Goal: Task Accomplishment & Management: Complete application form

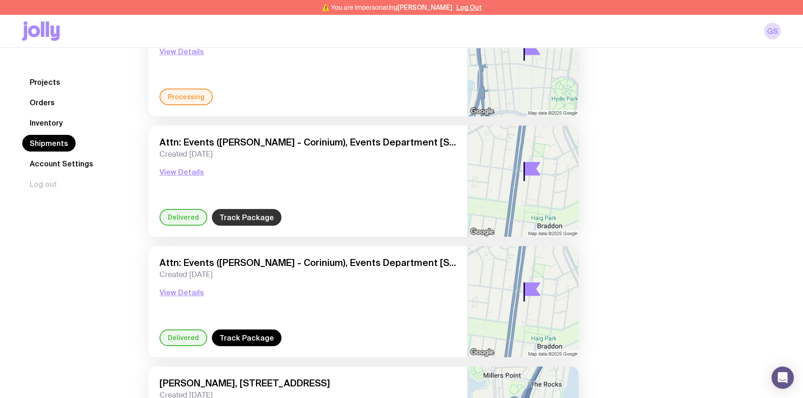
scroll to position [126, 0]
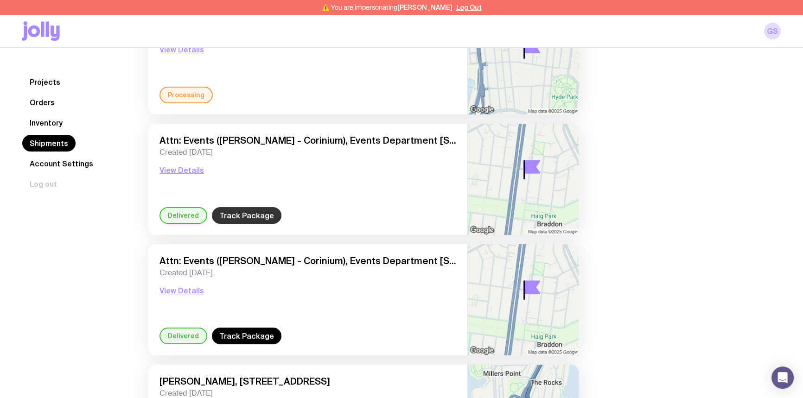
click at [241, 213] on link "Track Package" at bounding box center [247, 215] width 70 height 17
click at [246, 332] on link "Track Package" at bounding box center [247, 336] width 70 height 17
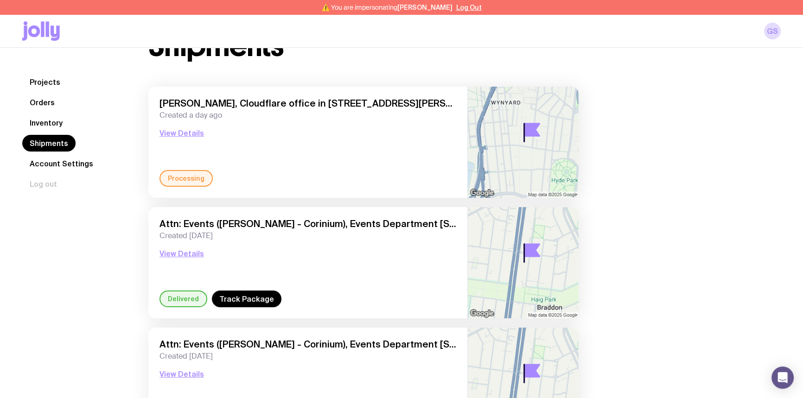
scroll to position [42, 0]
click at [184, 134] on button "View Details" at bounding box center [182, 133] width 45 height 11
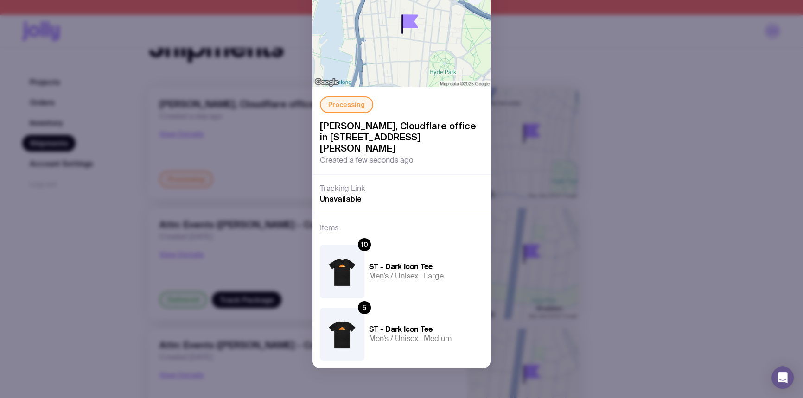
scroll to position [60, 0]
click at [719, 147] on div "Processing Jamal Boutkabout, Cloudflare office in Sydney The Commons, Suite 66/…" at bounding box center [401, 199] width 803 height 398
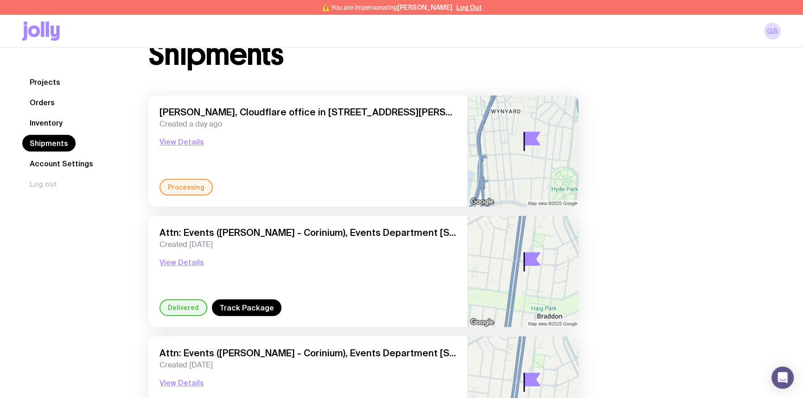
scroll to position [0, 0]
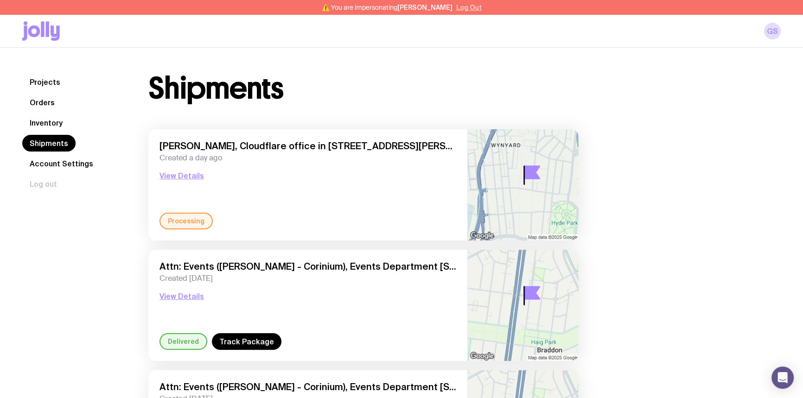
click at [465, 8] on button "Log Out" at bounding box center [469, 7] width 26 height 7
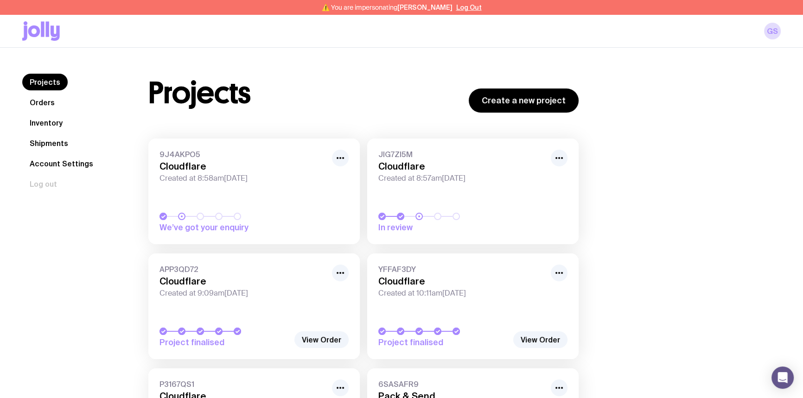
click at [47, 121] on link "Inventory" at bounding box center [46, 123] width 48 height 17
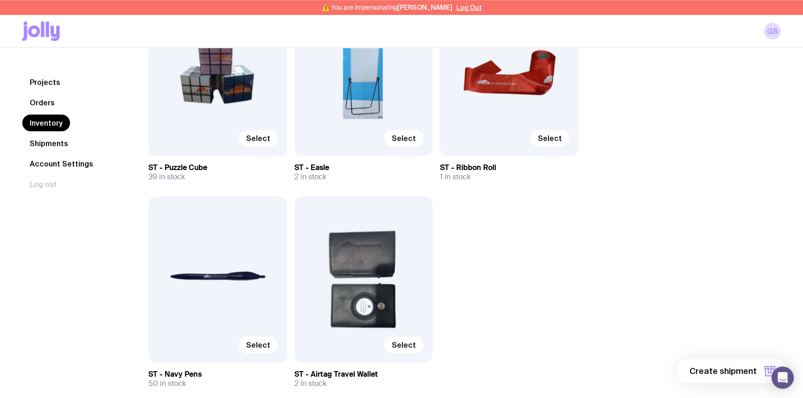
scroll to position [5645, 0]
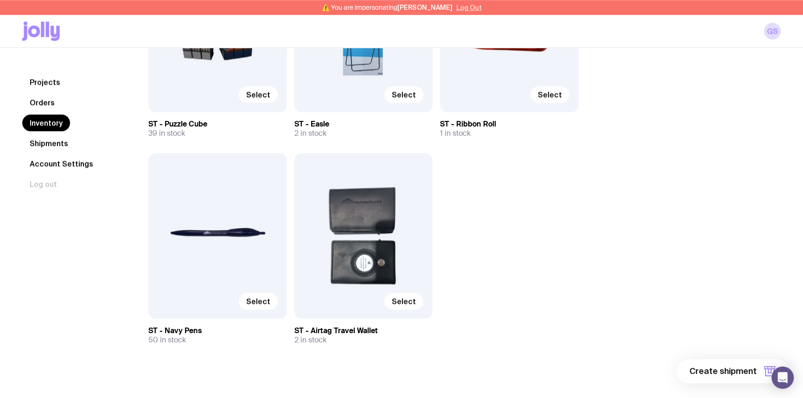
click at [468, 9] on button "Log Out" at bounding box center [469, 7] width 26 height 7
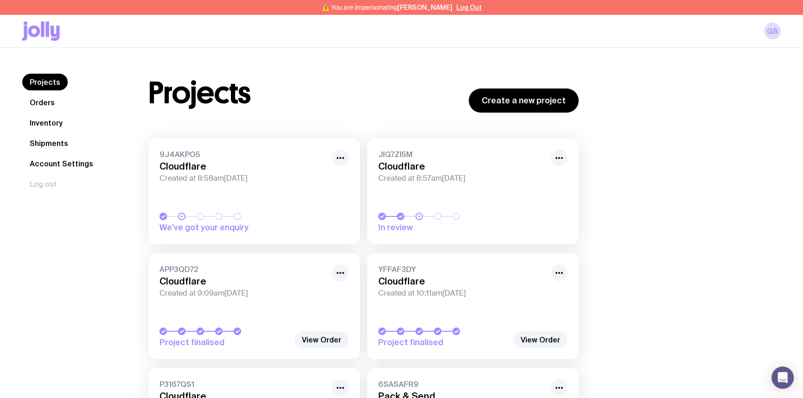
click at [40, 124] on link "Inventory" at bounding box center [46, 123] width 48 height 17
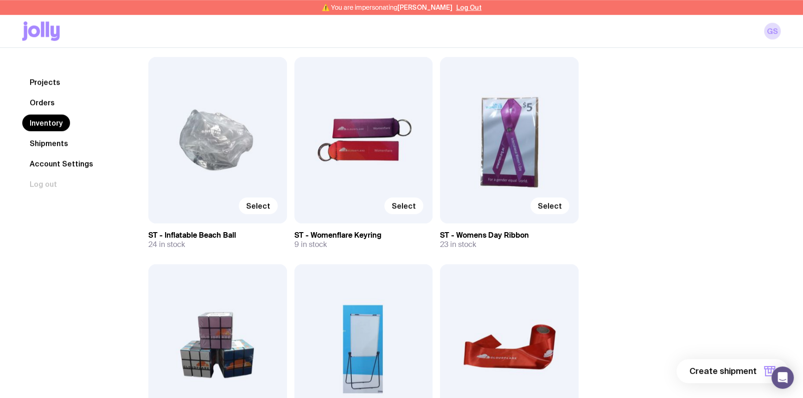
scroll to position [5266, 0]
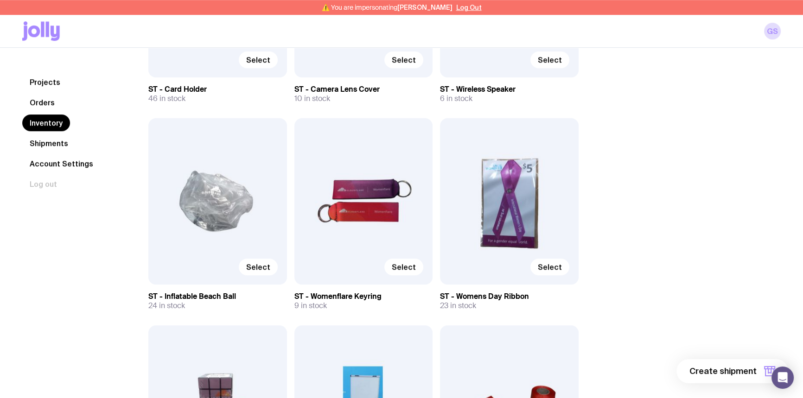
click at [51, 123] on link "Inventory" at bounding box center [46, 123] width 48 height 17
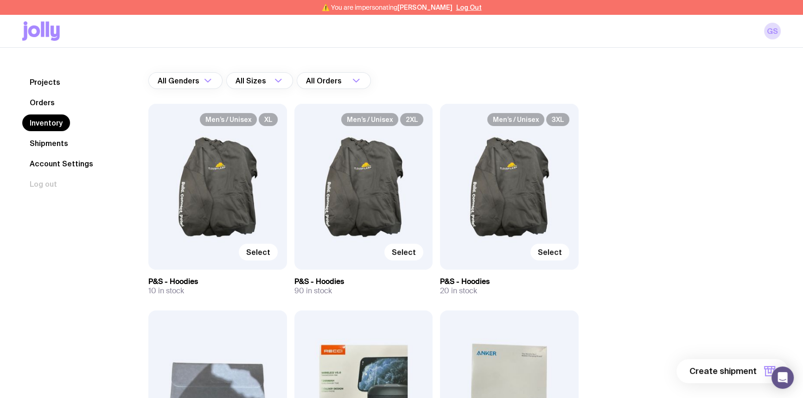
scroll to position [42, 0]
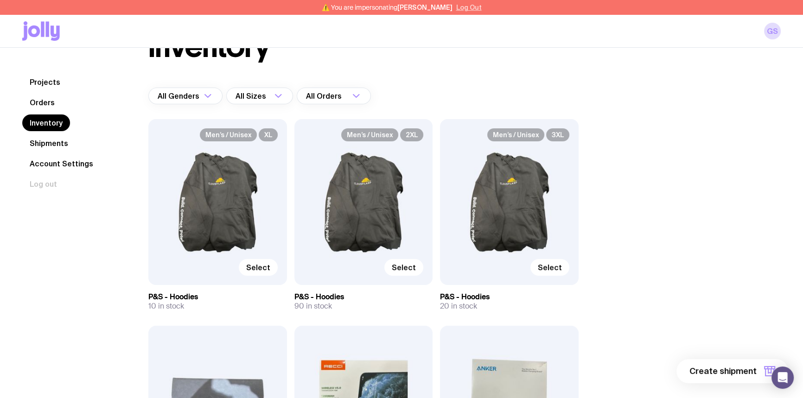
click at [464, 10] on button "Log Out" at bounding box center [469, 7] width 26 height 7
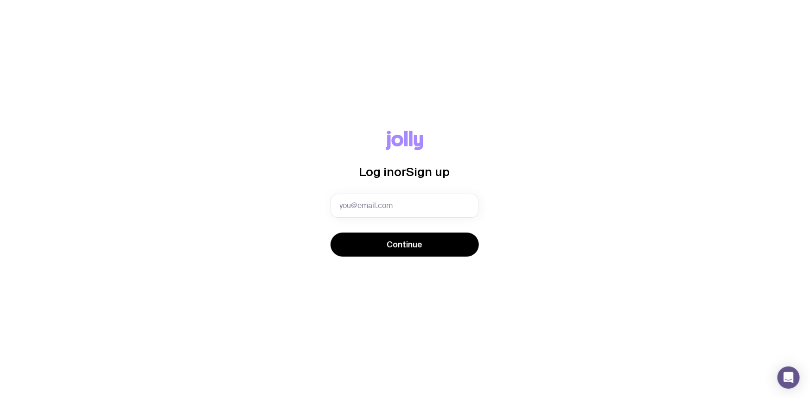
click at [506, 27] on div "Log in or Sign up Continue" at bounding box center [404, 199] width 809 height 398
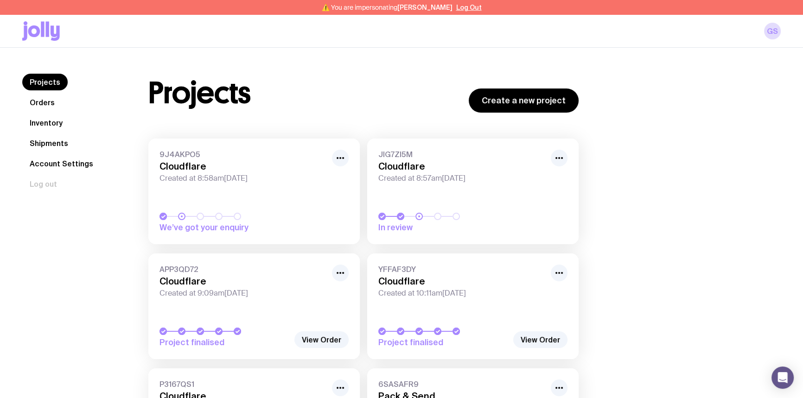
click at [54, 122] on link "Inventory" at bounding box center [46, 123] width 48 height 17
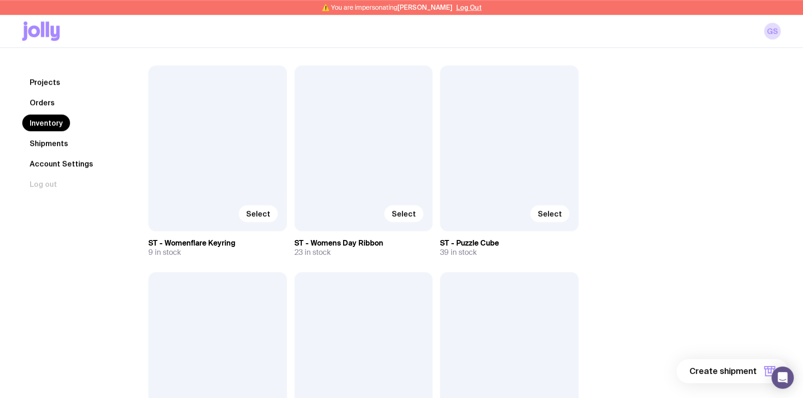
scroll to position [5515, 0]
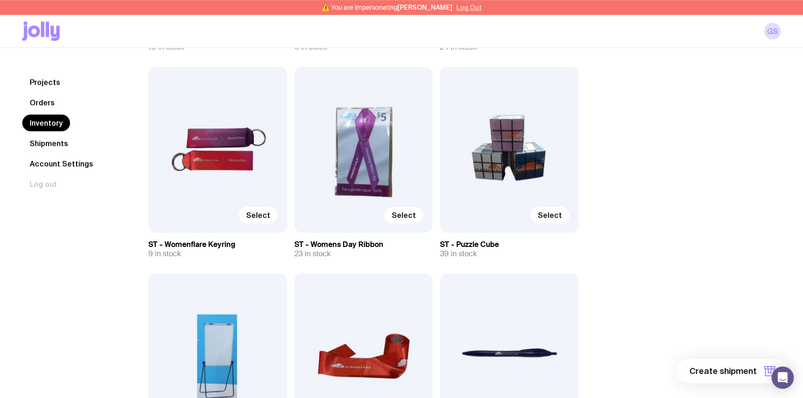
click at [471, 9] on button "Log Out" at bounding box center [469, 7] width 26 height 7
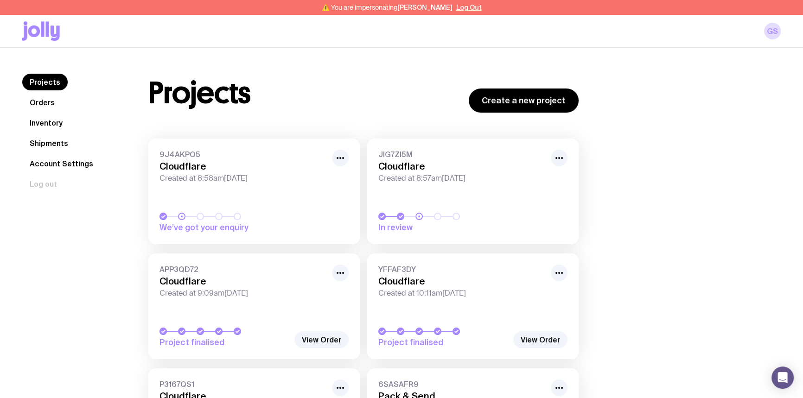
click at [50, 120] on link "Inventory" at bounding box center [46, 123] width 48 height 17
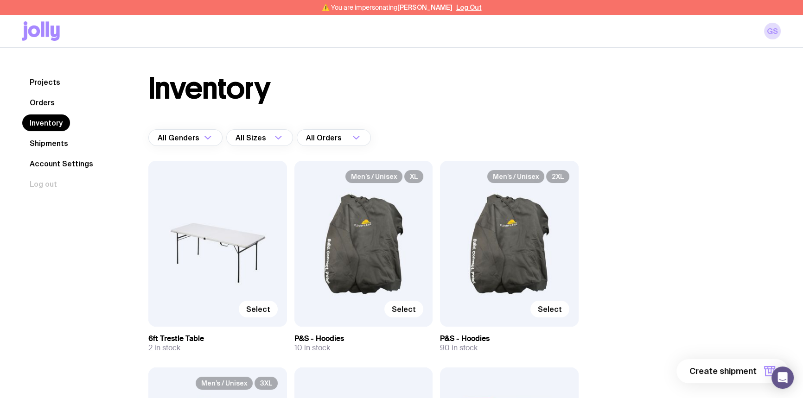
click at [213, 262] on div "Select" at bounding box center [217, 244] width 139 height 166
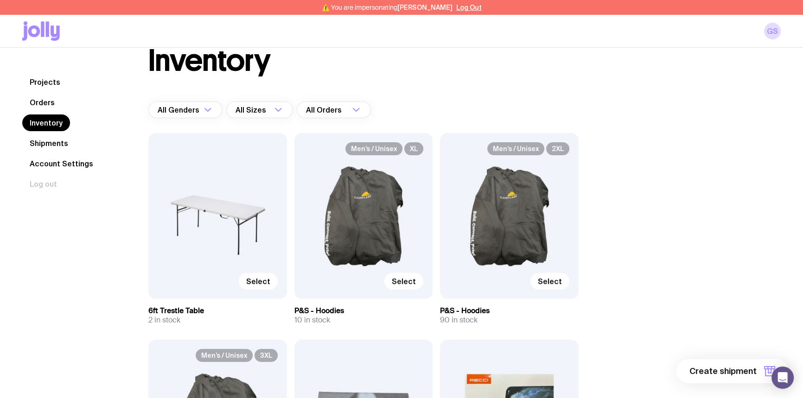
scroll to position [84, 0]
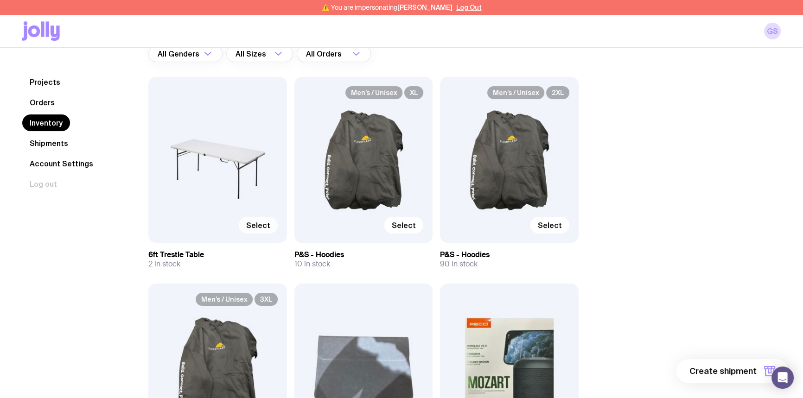
click at [251, 222] on span "Select" at bounding box center [258, 225] width 24 height 9
click at [0, 0] on input "Select" at bounding box center [0, 0] width 0 height 0
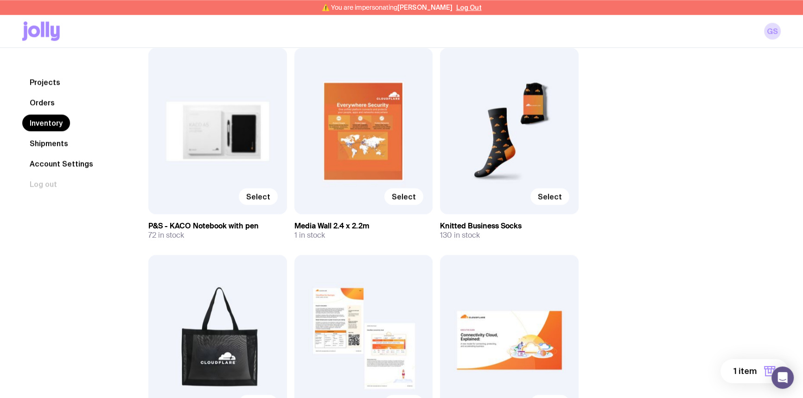
scroll to position [1349, 0]
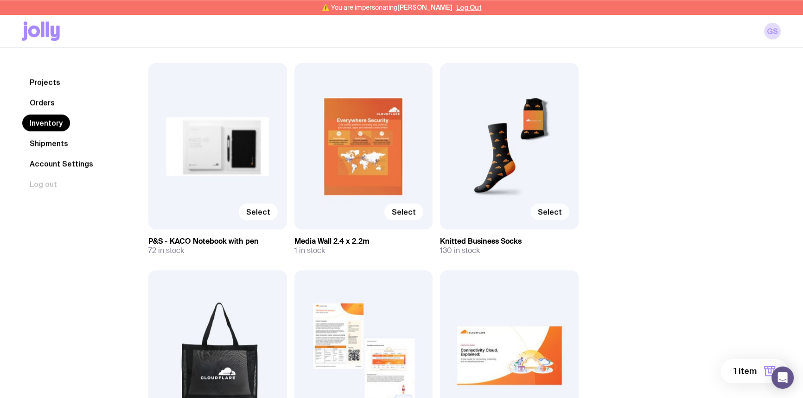
click at [554, 211] on span "Select" at bounding box center [550, 211] width 24 height 9
click at [0, 0] on input "Select" at bounding box center [0, 0] width 0 height 0
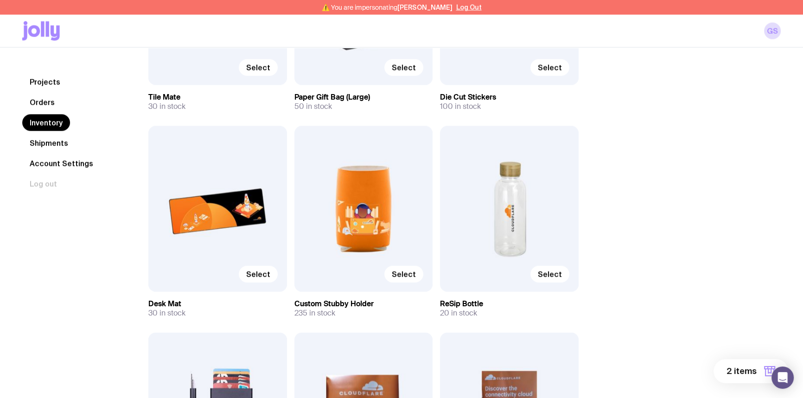
scroll to position [2530, 0]
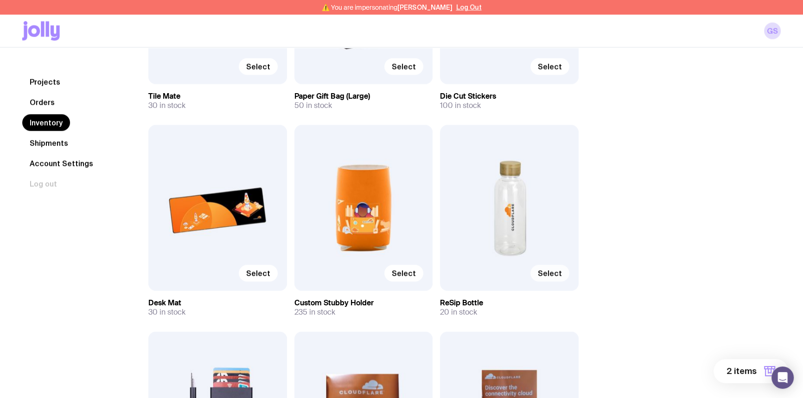
click at [551, 271] on span "Select" at bounding box center [550, 273] width 24 height 9
click at [0, 0] on input "Select" at bounding box center [0, 0] width 0 height 0
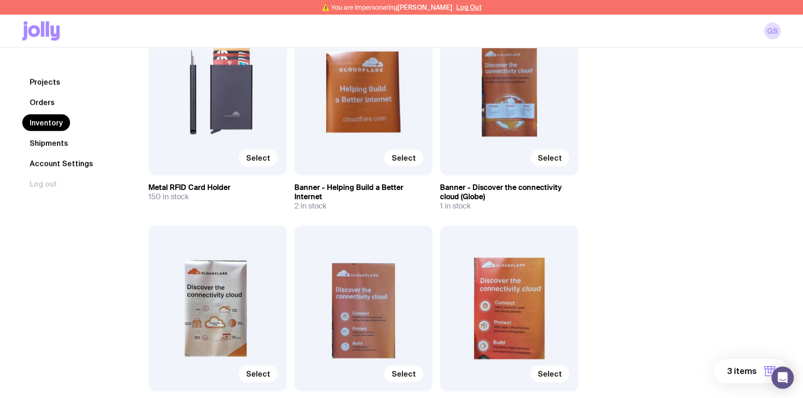
scroll to position [2951, 0]
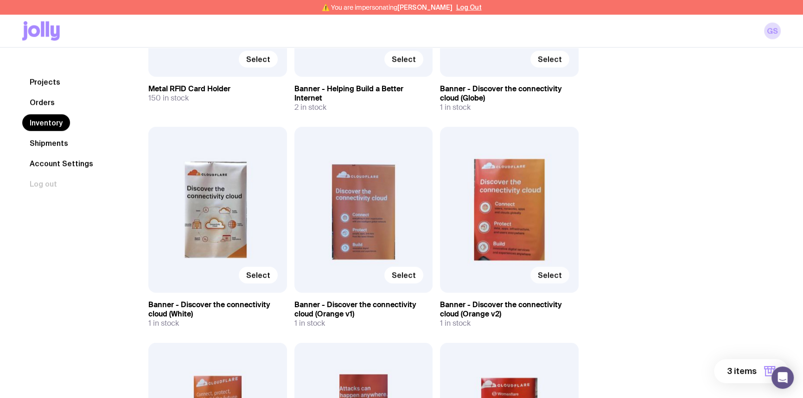
click at [558, 275] on span "Select" at bounding box center [550, 275] width 24 height 9
click at [0, 0] on input "Select" at bounding box center [0, 0] width 0 height 0
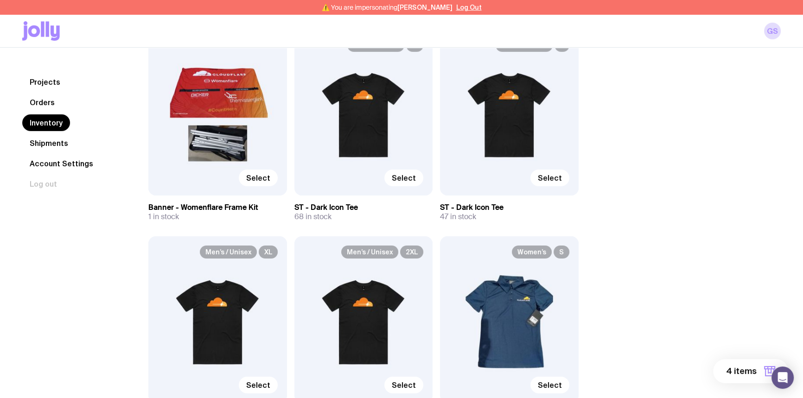
scroll to position [3669, 0]
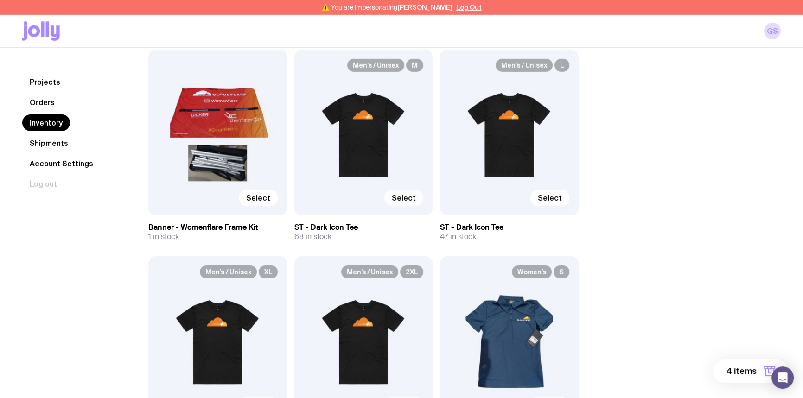
click at [404, 195] on span "Select" at bounding box center [404, 197] width 24 height 9
click at [0, 0] on input "Select" at bounding box center [0, 0] width 0 height 0
click at [553, 199] on span "Select" at bounding box center [550, 197] width 24 height 9
click at [0, 0] on input "Select" at bounding box center [0, 0] width 0 height 0
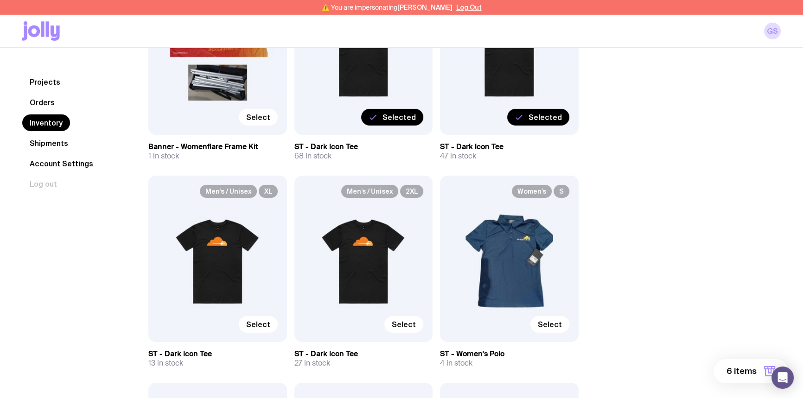
scroll to position [3753, 0]
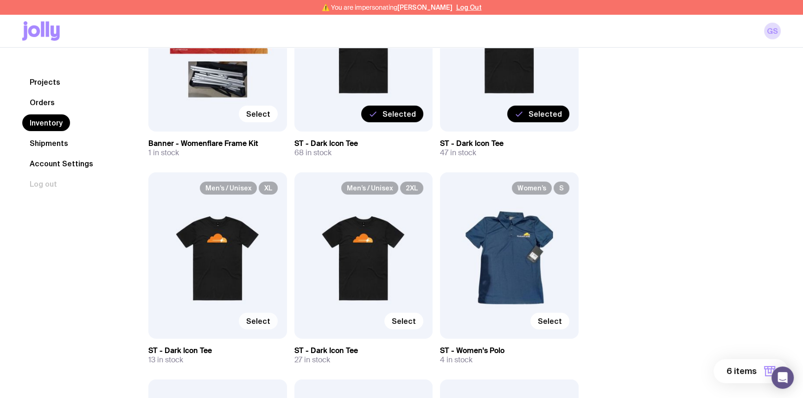
click at [254, 318] on span "Select" at bounding box center [258, 321] width 24 height 9
click at [0, 0] on input "Select" at bounding box center [0, 0] width 0 height 0
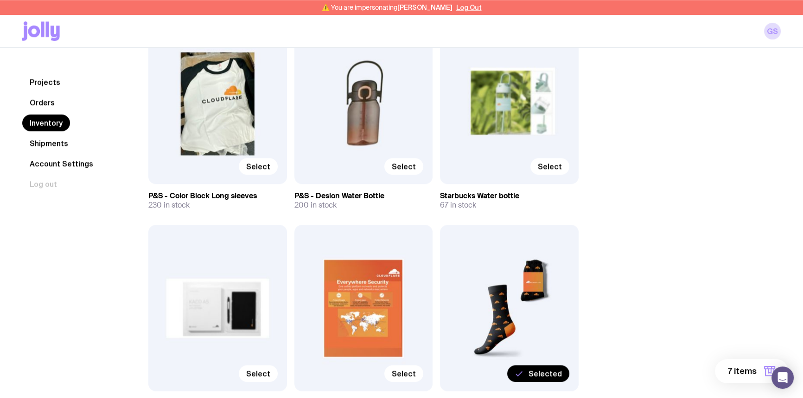
scroll to position [1265, 0]
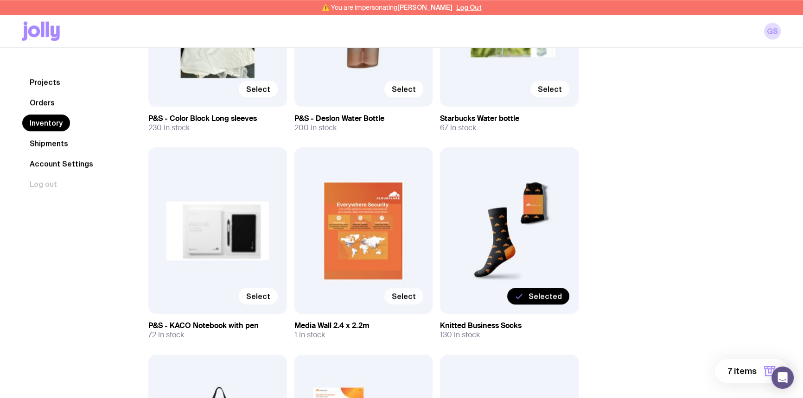
click at [408, 295] on span "Select" at bounding box center [404, 296] width 24 height 9
click at [0, 0] on input "Select" at bounding box center [0, 0] width 0 height 0
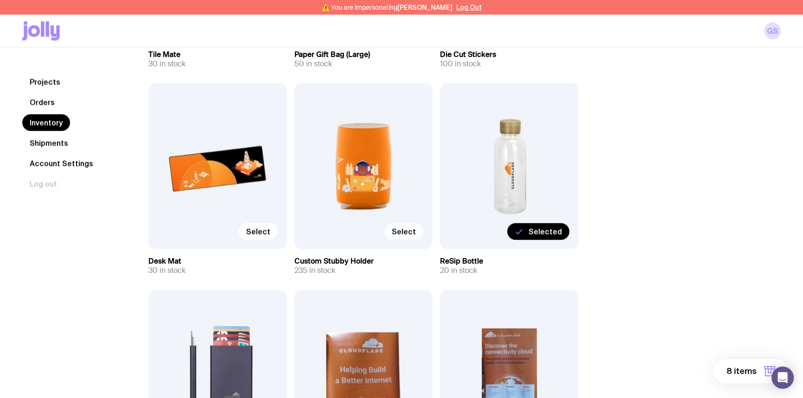
scroll to position [2572, 0]
click at [408, 231] on span "Select" at bounding box center [404, 231] width 24 height 9
click at [0, 0] on input "Select" at bounding box center [0, 0] width 0 height 0
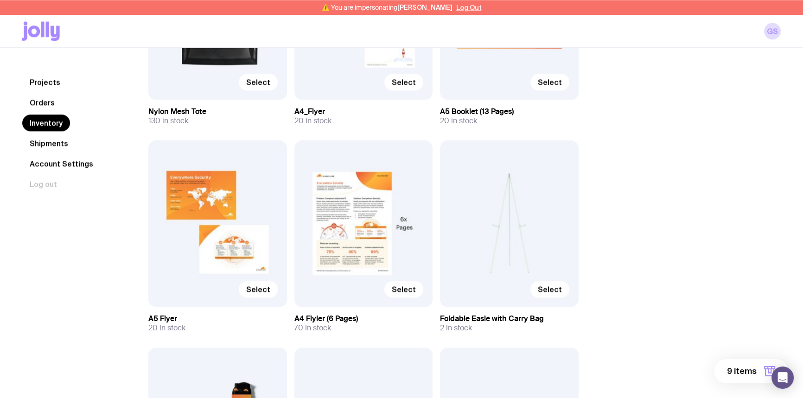
scroll to position [1687, 0]
click at [260, 288] on span "Select" at bounding box center [258, 288] width 24 height 9
click at [0, 0] on input "Select" at bounding box center [0, 0] width 0 height 0
click at [402, 288] on span "Select" at bounding box center [404, 288] width 24 height 9
click at [0, 0] on input "Select" at bounding box center [0, 0] width 0 height 0
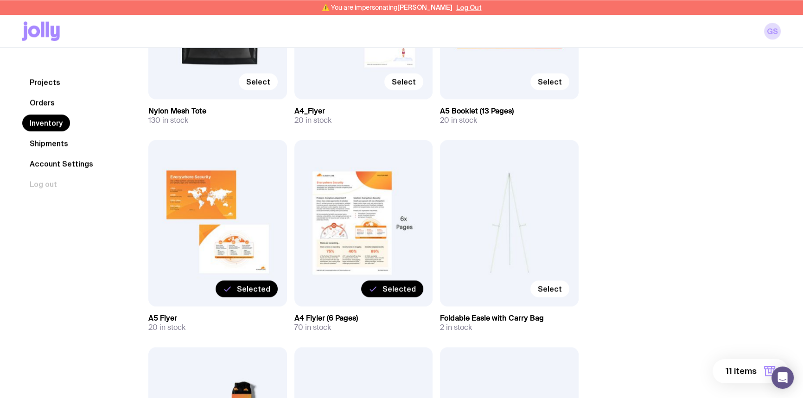
click at [738, 367] on span "11 items" at bounding box center [741, 371] width 31 height 11
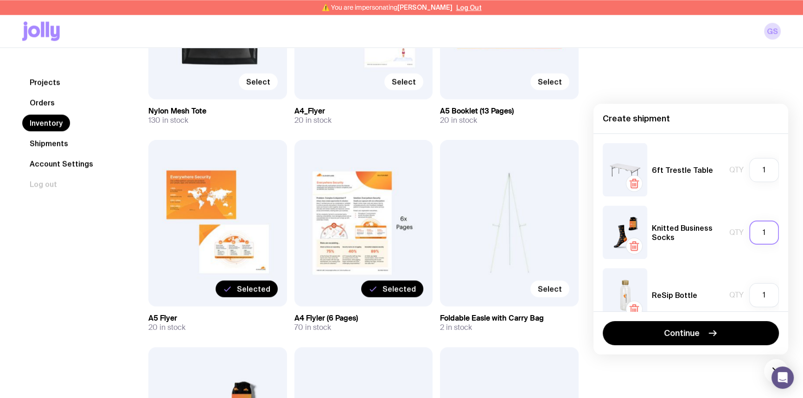
type textarea "1"
drag, startPoint x: 761, startPoint y: 233, endPoint x: 754, endPoint y: 234, distance: 6.6
click at [754, 234] on input "1" at bounding box center [765, 233] width 30 height 24
type input "50"
click at [760, 294] on input "1" at bounding box center [765, 295] width 30 height 24
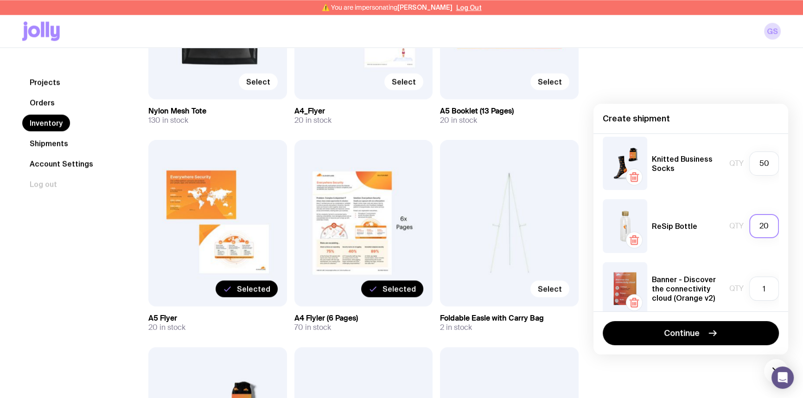
scroll to position [84, 0]
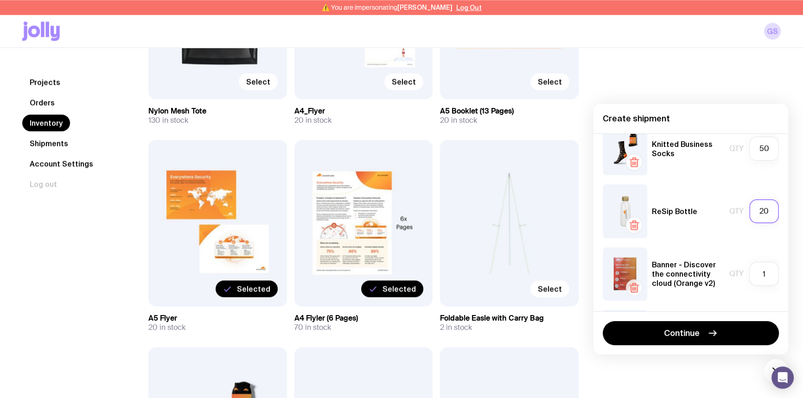
type input "20"
click at [636, 286] on icon "button" at bounding box center [634, 287] width 11 height 11
click at [762, 274] on input "1" at bounding box center [765, 274] width 30 height 24
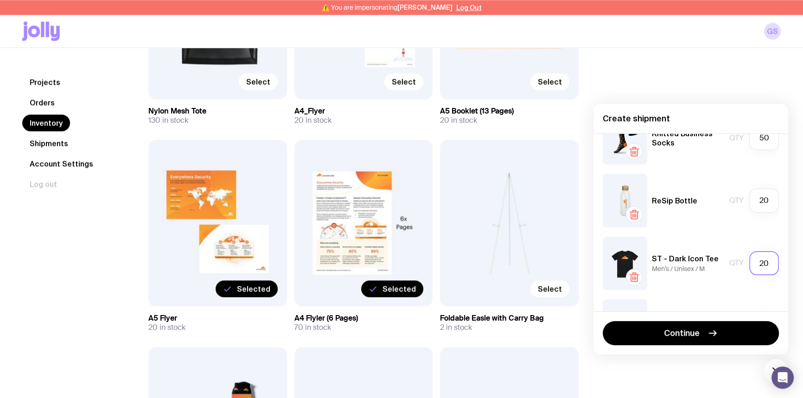
scroll to position [126, 0]
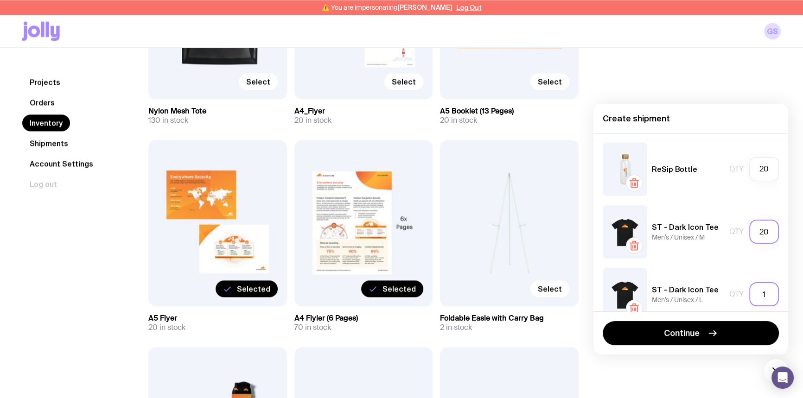
type input "20"
drag, startPoint x: 760, startPoint y: 293, endPoint x: 753, endPoint y: 295, distance: 7.2
click at [753, 295] on input "1" at bounding box center [765, 294] width 30 height 24
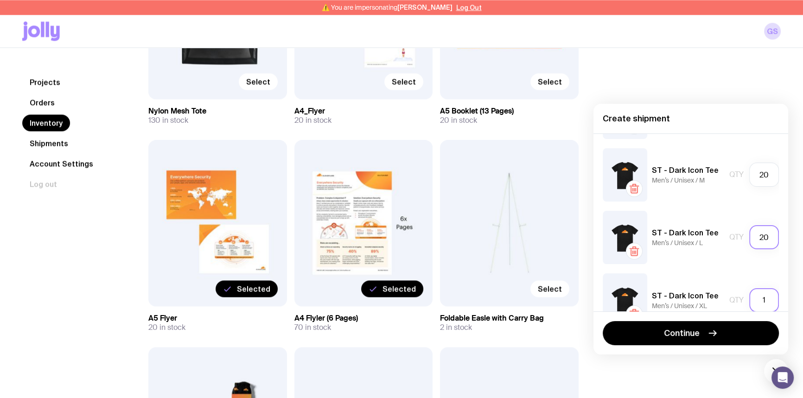
scroll to position [211, 0]
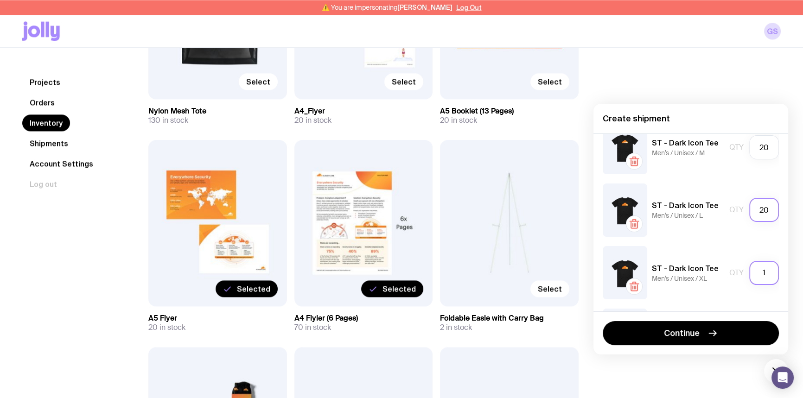
type input "20"
drag, startPoint x: 755, startPoint y: 275, endPoint x: 750, endPoint y: 275, distance: 5.1
click at [750, 275] on input "1" at bounding box center [765, 273] width 30 height 24
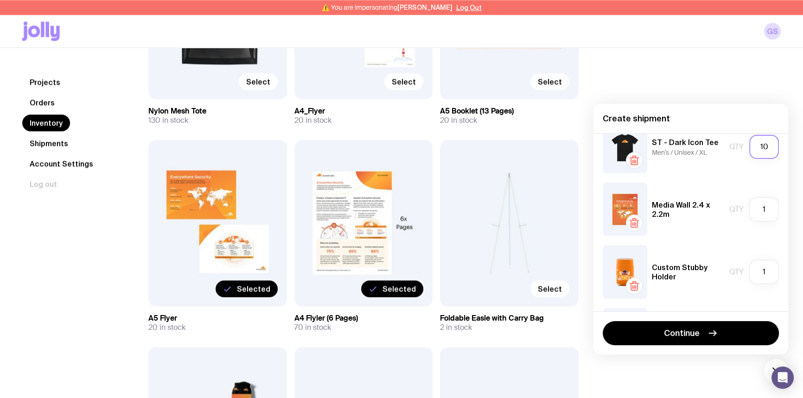
scroll to position [337, 0]
type input "10"
drag, startPoint x: 764, startPoint y: 272, endPoint x: 748, endPoint y: 270, distance: 16.3
click at [750, 270] on input "1" at bounding box center [765, 272] width 30 height 24
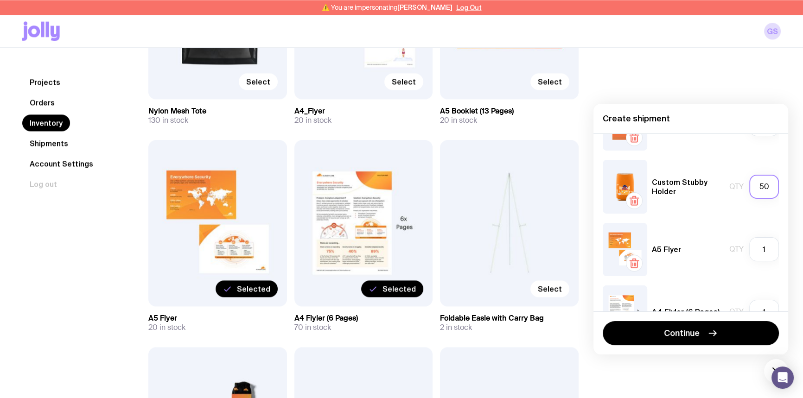
scroll to position [459, 0]
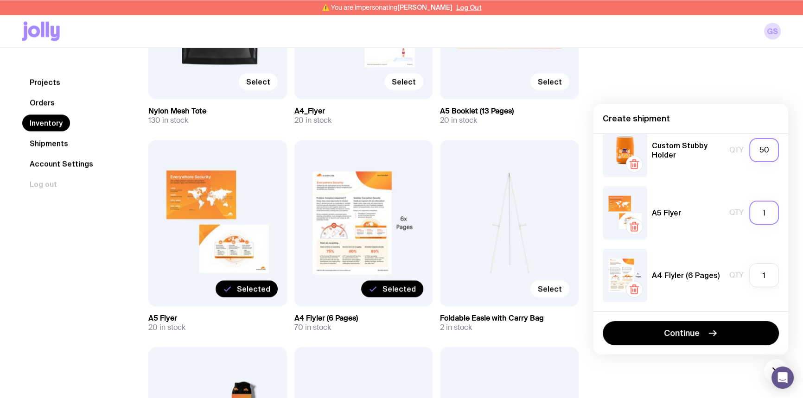
type input "50"
drag, startPoint x: 765, startPoint y: 212, endPoint x: 751, endPoint y: 212, distance: 13.5
click at [751, 212] on input "1" at bounding box center [765, 213] width 30 height 24
type input "20"
drag, startPoint x: 763, startPoint y: 272, endPoint x: 748, endPoint y: 272, distance: 15.8
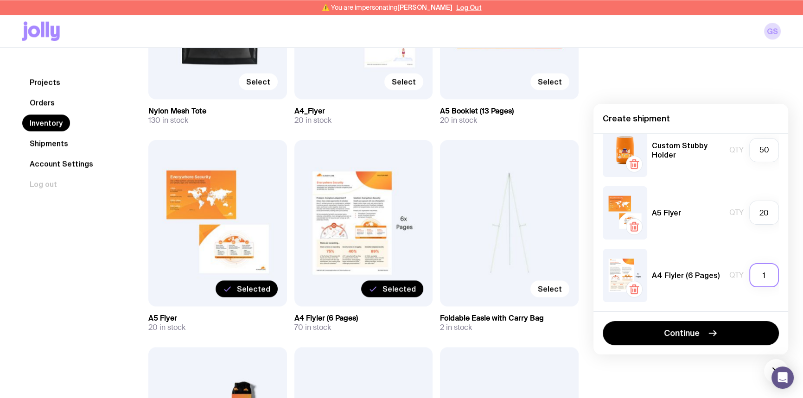
click at [750, 272] on input "1" at bounding box center [765, 275] width 30 height 24
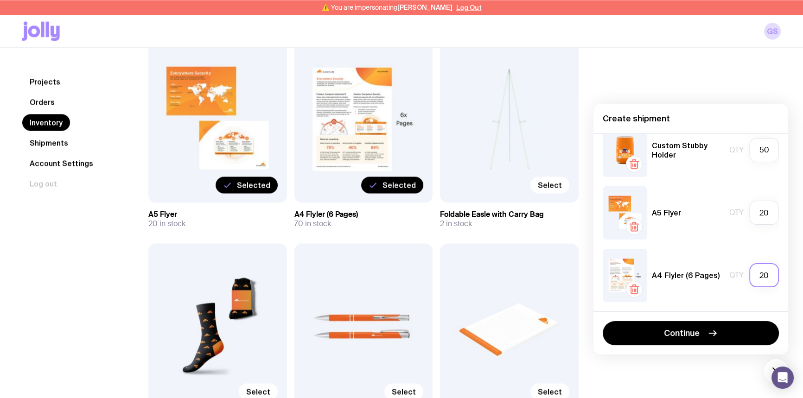
scroll to position [1813, 0]
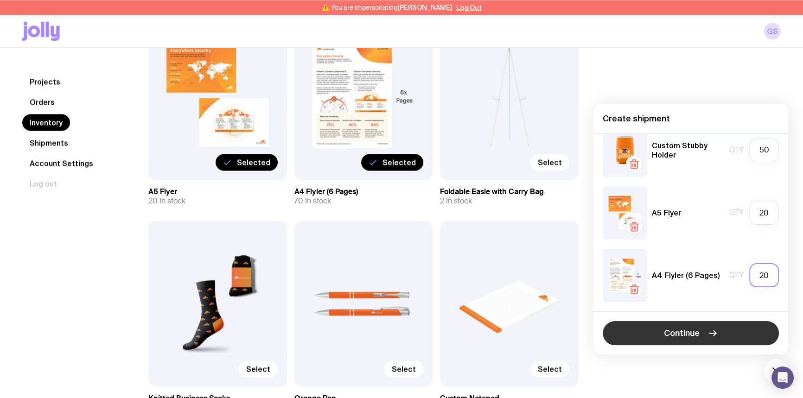
type input "20"
click at [685, 336] on span "Continue" at bounding box center [682, 333] width 36 height 11
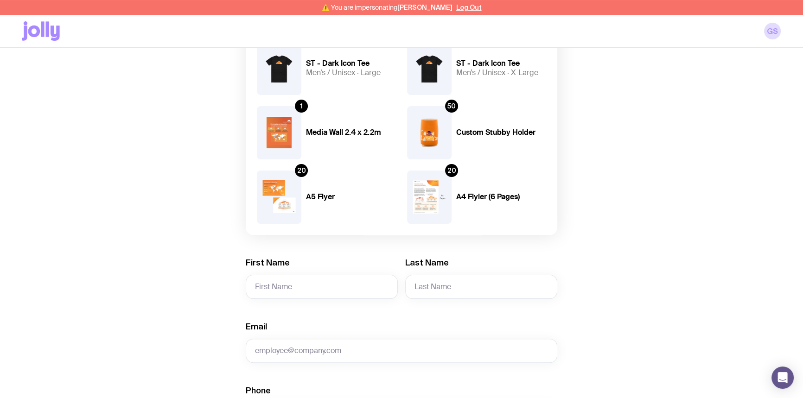
scroll to position [295, 0]
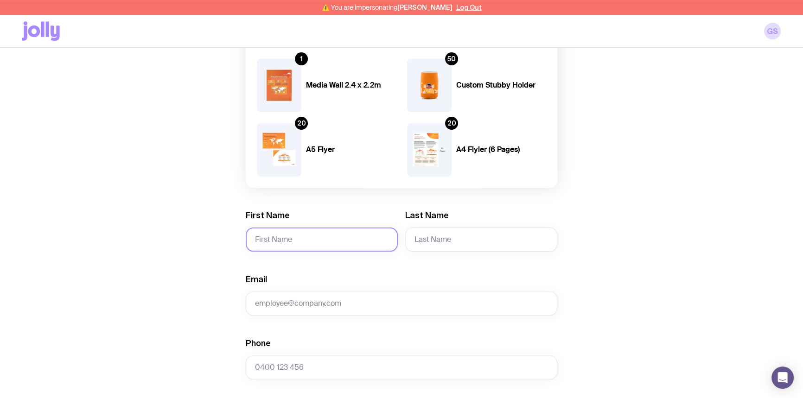
click at [295, 241] on input "First Name" at bounding box center [322, 240] width 152 height 24
paste input "Caoimhe"
type input "Caoimhe"
click at [470, 240] on input "Last Name" at bounding box center [481, 240] width 152 height 24
paste input "[PERSON_NAME]"
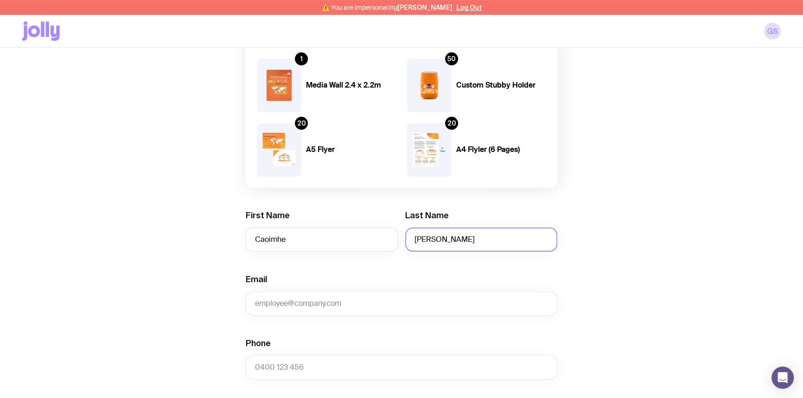
type input "[PERSON_NAME]"
click at [346, 302] on input "Email" at bounding box center [402, 304] width 312 height 24
paste input "[PERSON_NAME][EMAIL_ADDRESS][PERSON_NAME][DOMAIN_NAME]"
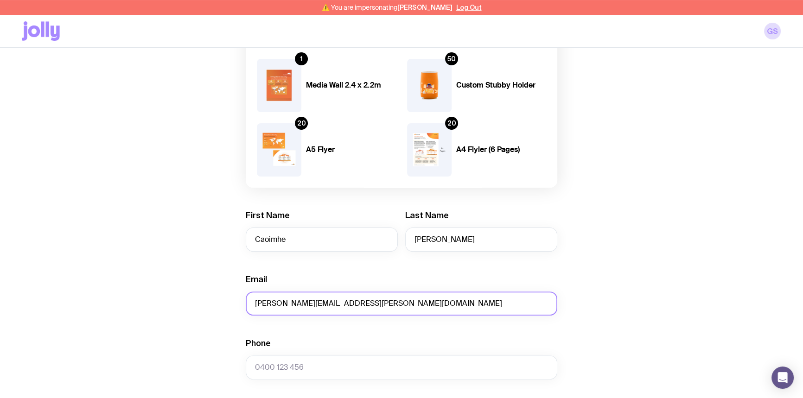
type input "[PERSON_NAME][EMAIL_ADDRESS][PERSON_NAME][DOMAIN_NAME]"
click at [324, 361] on input "Phone" at bounding box center [402, 368] width 312 height 24
paste input "0452 518 459"
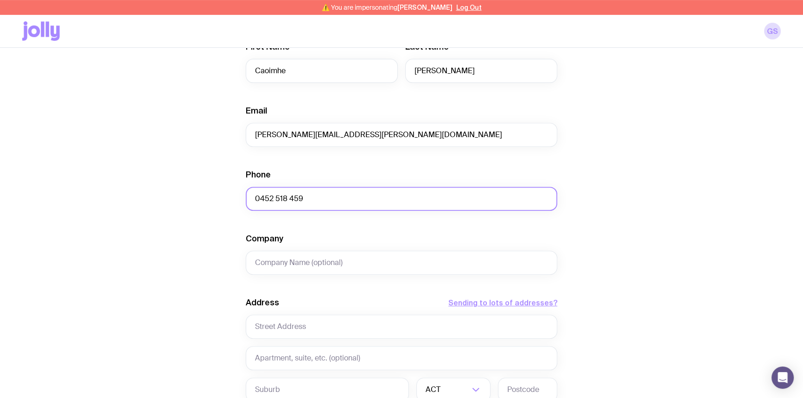
scroll to position [506, 0]
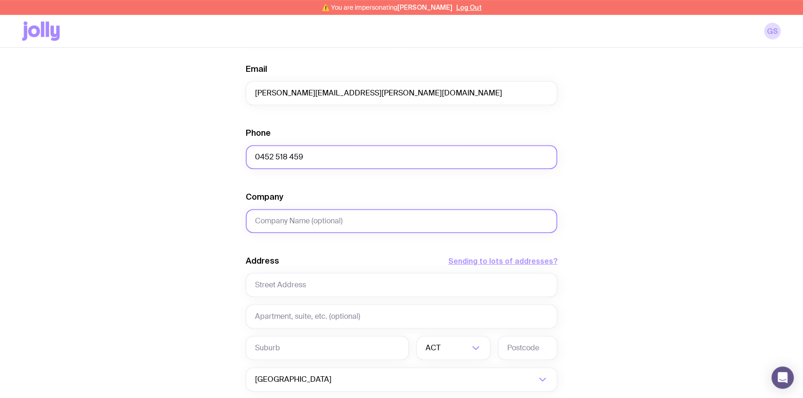
type input "0452 518 459"
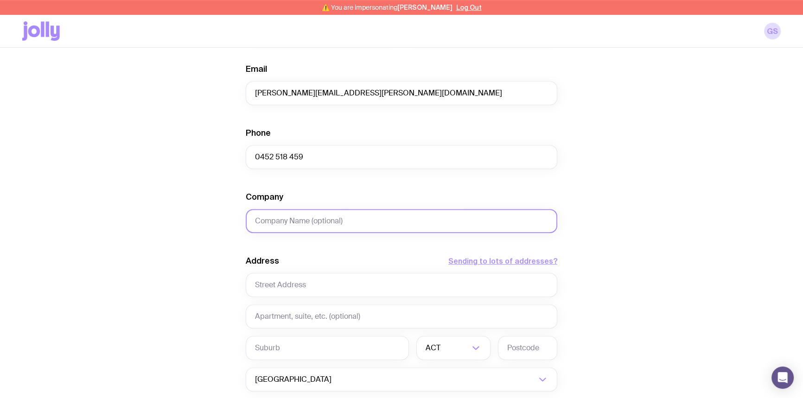
click at [318, 224] on input "Company" at bounding box center [402, 221] width 312 height 24
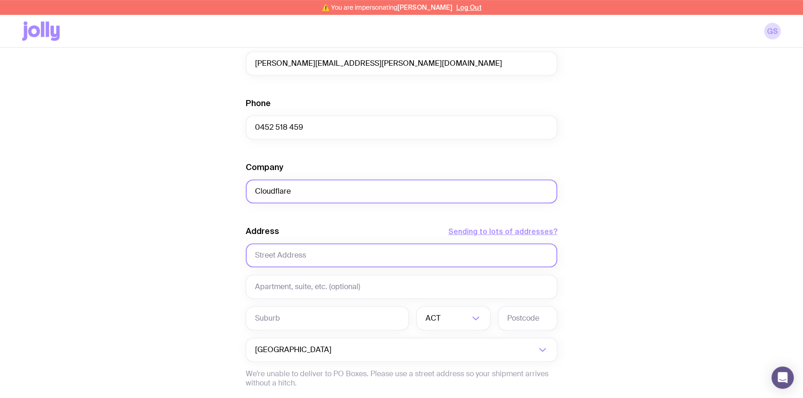
scroll to position [548, 0]
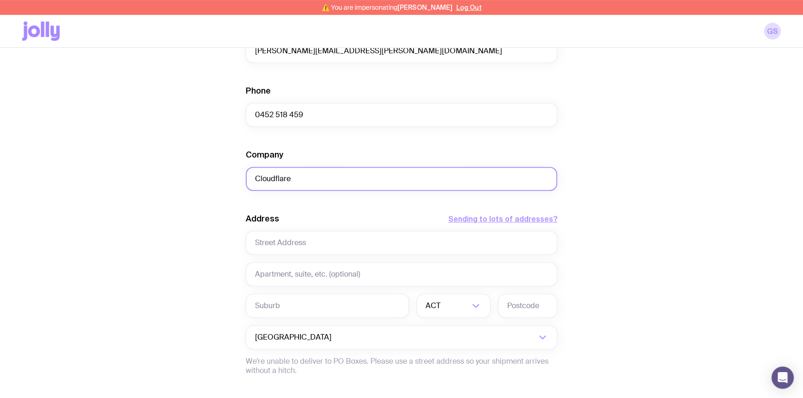
click at [295, 181] on input "Cloudflare" at bounding box center [402, 179] width 312 height 24
paste input "yber Resilience Summit [GEOGRAPHIC_DATA], Forefront Events"
drag, startPoint x: 361, startPoint y: 180, endPoint x: 495, endPoint y: 192, distance: 134.6
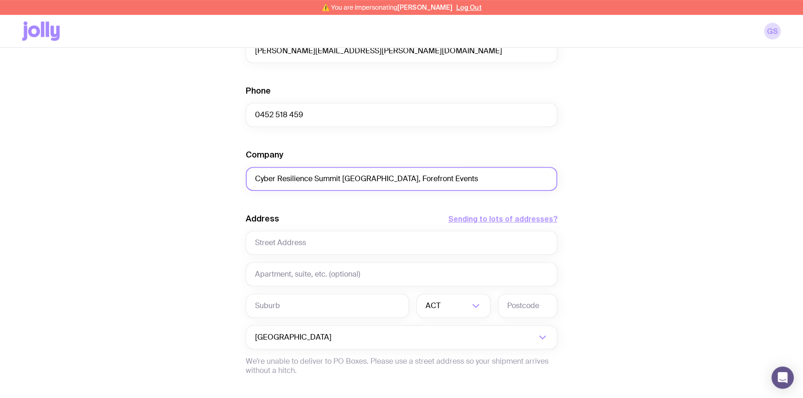
click at [495, 193] on form "Shipment details 1 6ft Trestle Table 50 Knitted Business Socks 20 ReSip Bottle …" at bounding box center [402, 20] width 312 height 887
type input "Cyber Resilience Summit [GEOGRAPHIC_DATA]"
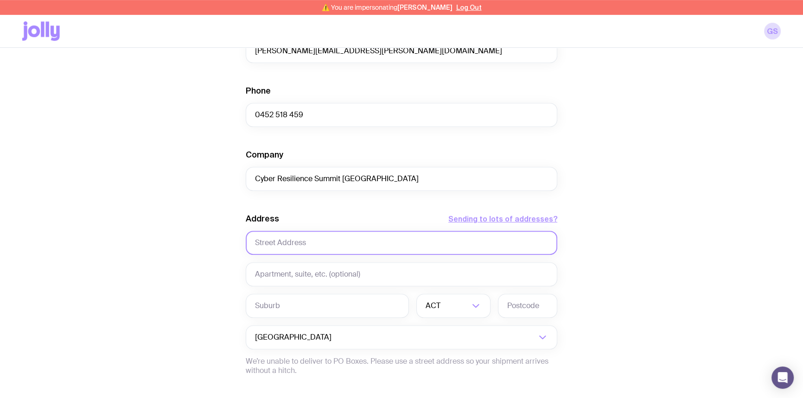
click at [296, 240] on input "text" at bounding box center [402, 243] width 312 height 24
paste input "[STREET_ADDRESS]"
type input "[STREET_ADDRESS]"
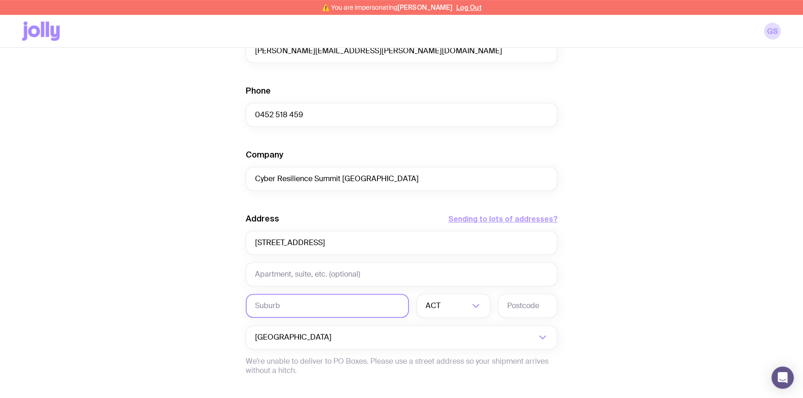
drag, startPoint x: 276, startPoint y: 306, endPoint x: 291, endPoint y: 301, distance: 15.7
click at [276, 306] on input "text" at bounding box center [327, 306] width 163 height 24
type input "[GEOGRAPHIC_DATA]"
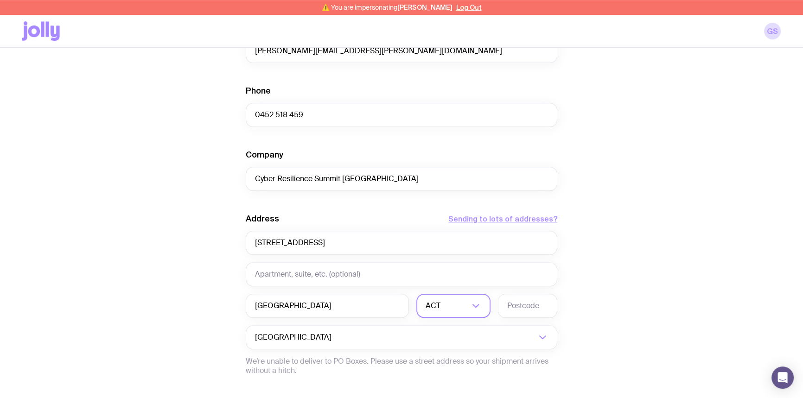
click at [449, 309] on input "Search for option" at bounding box center [456, 306] width 27 height 24
drag, startPoint x: 433, startPoint y: 349, endPoint x: 435, endPoint y: 341, distance: 8.2
click at [432, 349] on li "[GEOGRAPHIC_DATA]" at bounding box center [453, 355] width 73 height 20
click at [525, 304] on input "text" at bounding box center [527, 306] width 59 height 24
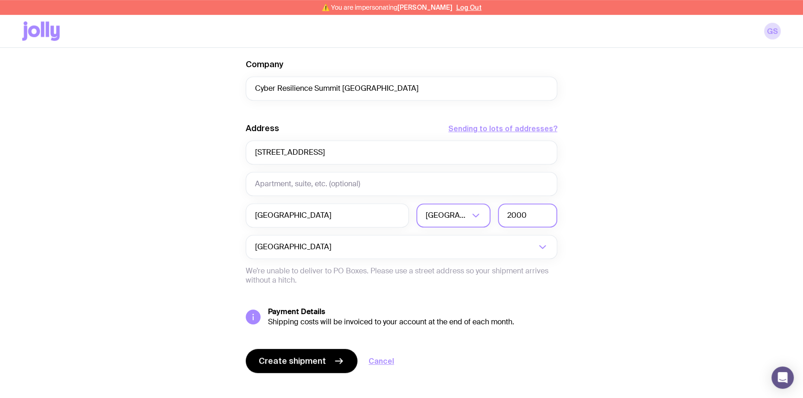
scroll to position [650, 0]
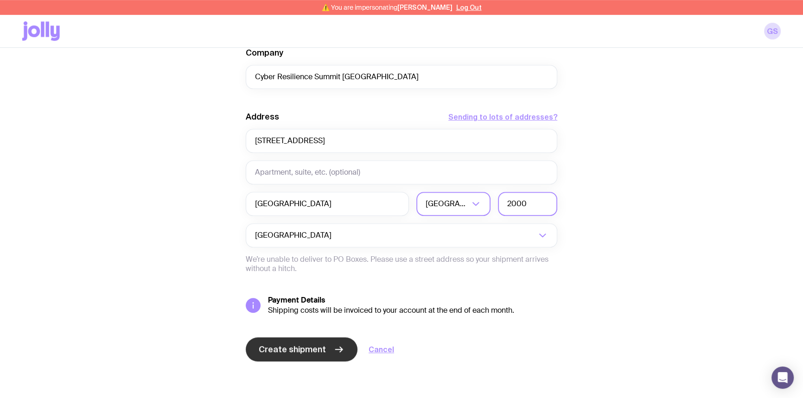
type input "2000"
click at [281, 348] on span "Create shipment" at bounding box center [292, 349] width 67 height 11
